Goal: Task Accomplishment & Management: Complete application form

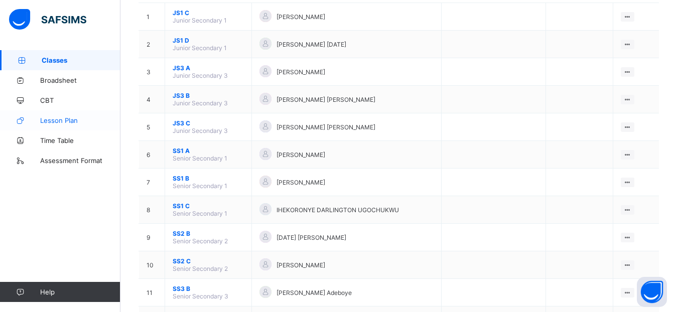
scroll to position [120, 0]
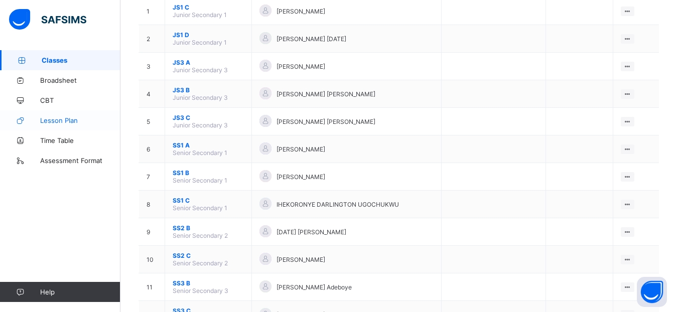
click at [66, 119] on span "Lesson Plan" at bounding box center [80, 120] width 80 height 8
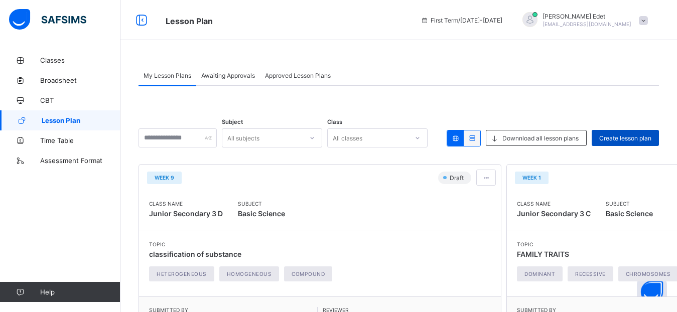
click at [639, 139] on span "Create lesson plan" at bounding box center [625, 139] width 52 height 8
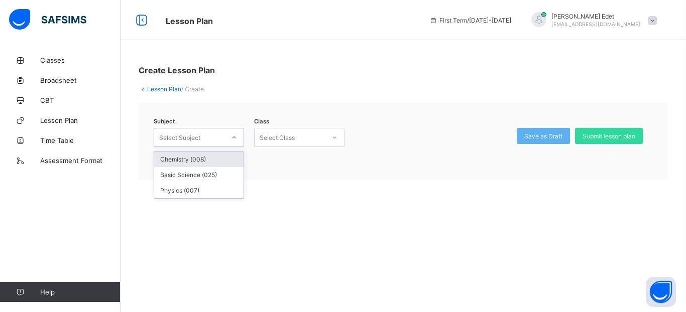
click at [214, 134] on div "Select Subject" at bounding box center [189, 138] width 70 height 14
click at [202, 161] on div "Chemistry (008)" at bounding box center [198, 160] width 89 height 16
click at [283, 136] on div "Select Class" at bounding box center [277, 137] width 35 height 19
click at [232, 138] on icon at bounding box center [234, 138] width 6 height 10
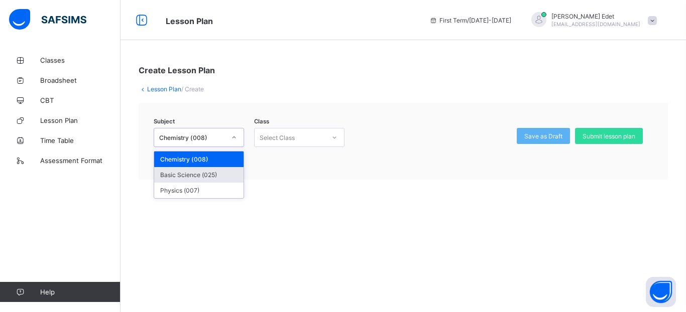
click at [206, 175] on div "Basic Science (025)" at bounding box center [198, 175] width 89 height 16
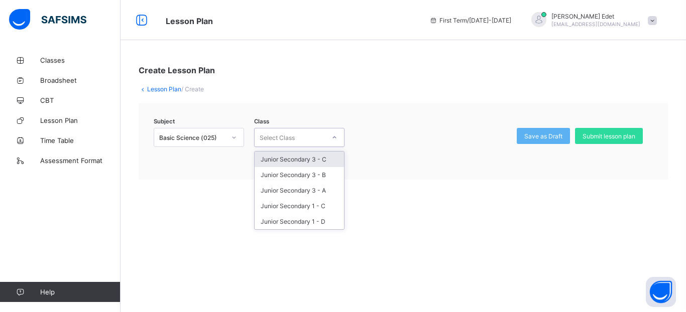
click at [311, 133] on div "Select Class" at bounding box center [289, 138] width 70 height 14
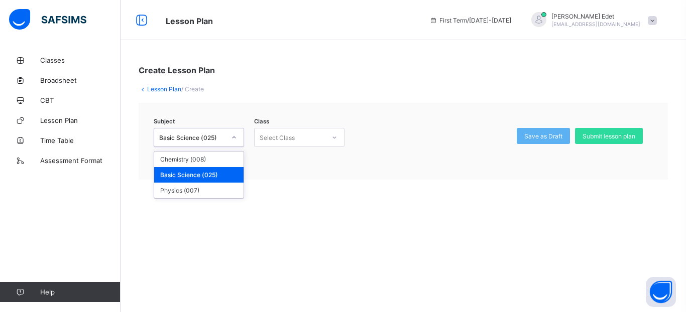
click at [214, 137] on div "Basic Science (025)" at bounding box center [192, 138] width 66 height 8
click at [206, 162] on div "Chemistry (008)" at bounding box center [198, 160] width 89 height 16
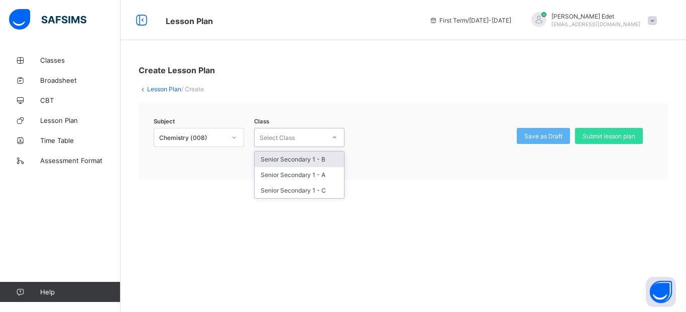
click at [279, 136] on div "Select Class" at bounding box center [277, 137] width 35 height 19
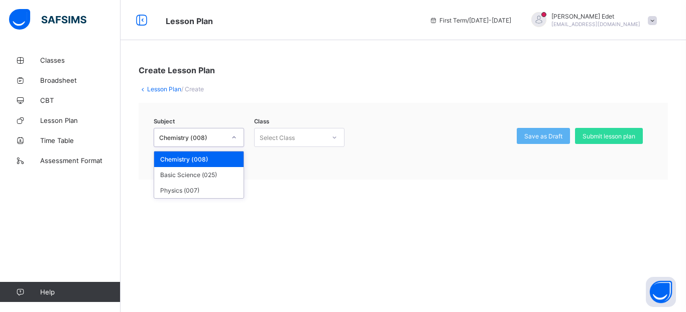
click at [212, 138] on div "Chemistry (008)" at bounding box center [192, 138] width 66 height 8
click at [197, 187] on div "Physics (007)" at bounding box center [198, 191] width 89 height 16
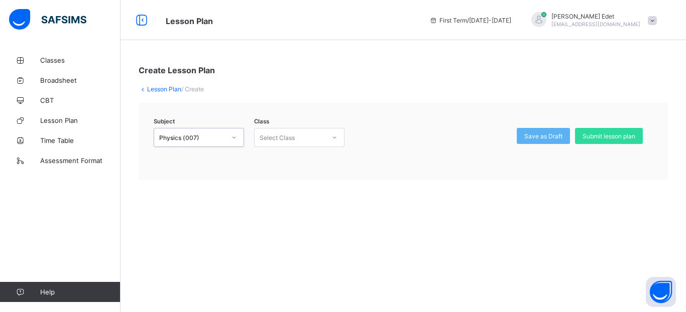
click at [197, 187] on div "Create Lesson Plan Lesson Plan / Create Subject option Physics (007), selected.…" at bounding box center [402, 122] width 565 height 145
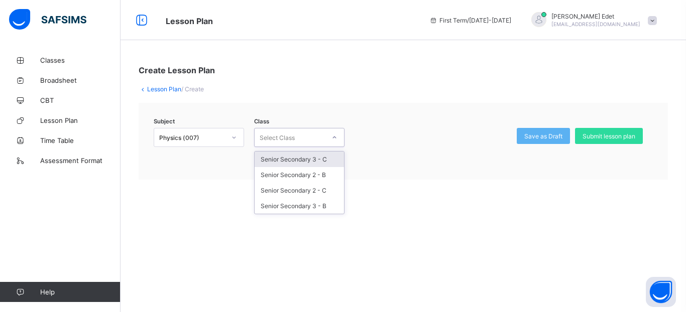
click at [282, 135] on div "Select Class" at bounding box center [277, 137] width 35 height 19
click at [56, 61] on span "Classes" at bounding box center [80, 60] width 80 height 8
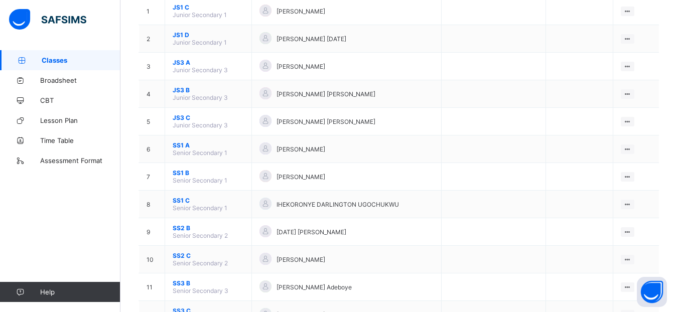
scroll to position [122, 0]
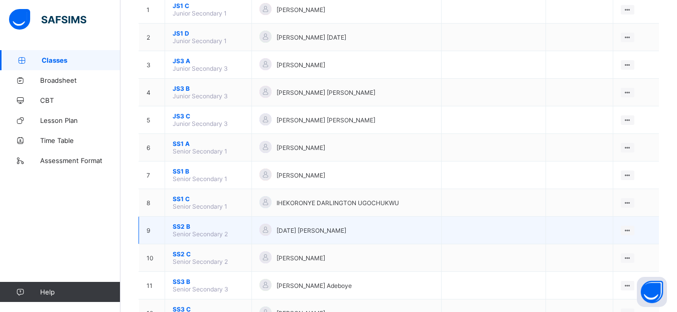
click at [183, 227] on span "SS2 B" at bounding box center [208, 227] width 71 height 8
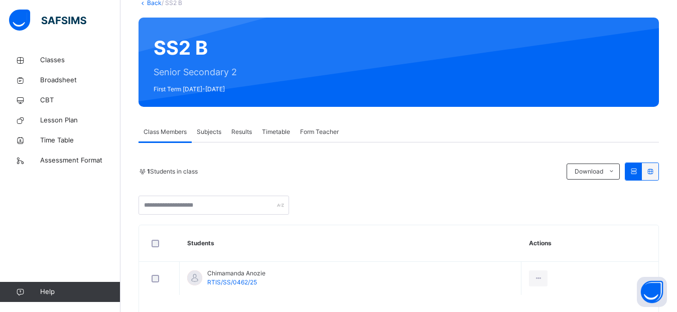
scroll to position [65, 0]
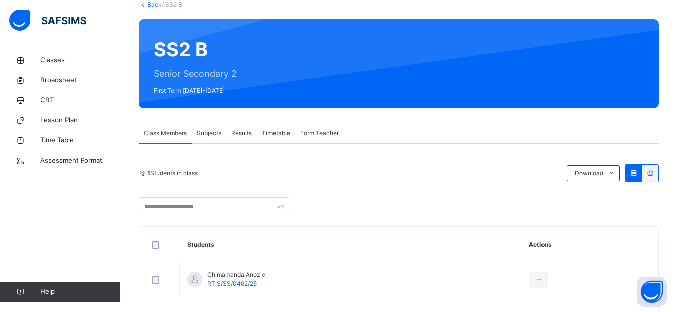
click at [214, 132] on span "Subjects" at bounding box center [209, 133] width 25 height 9
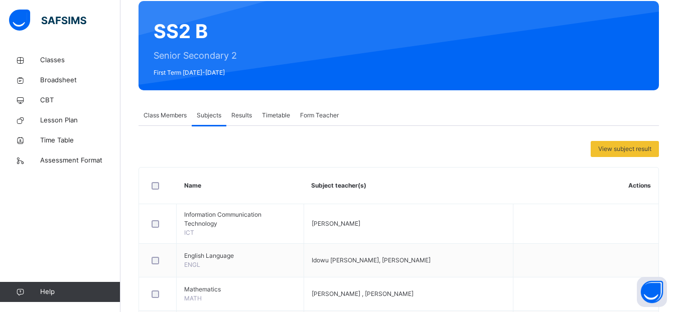
scroll to position [45, 0]
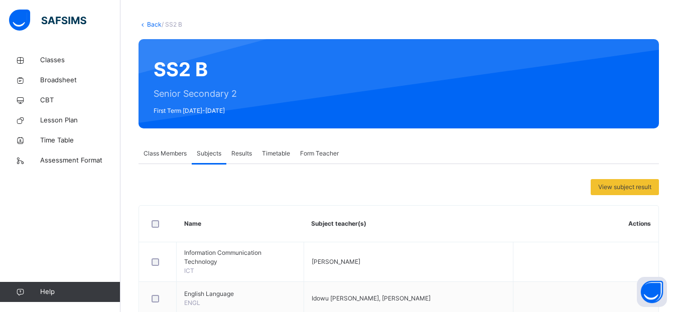
click at [143, 25] on icon at bounding box center [143, 25] width 9 height 8
click at [150, 23] on link "Back" at bounding box center [154, 25] width 15 height 8
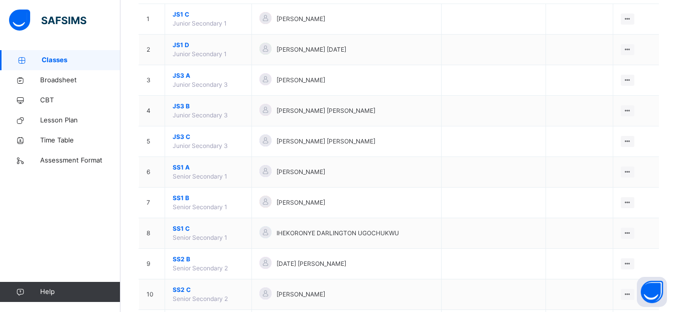
scroll to position [141, 0]
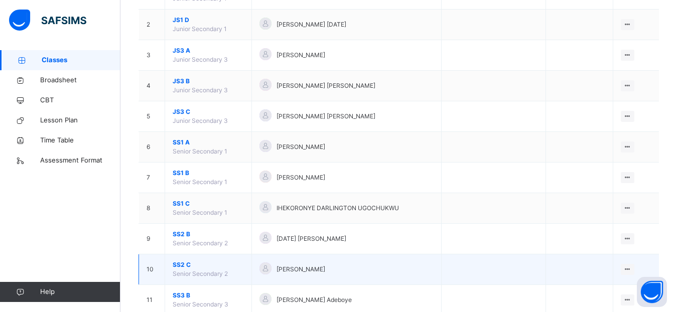
click at [185, 265] on span "SS2 C" at bounding box center [208, 265] width 71 height 9
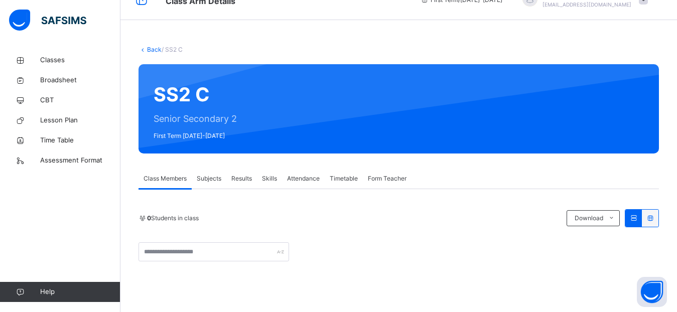
scroll to position [120, 0]
